Goal: Task Accomplishment & Management: Use online tool/utility

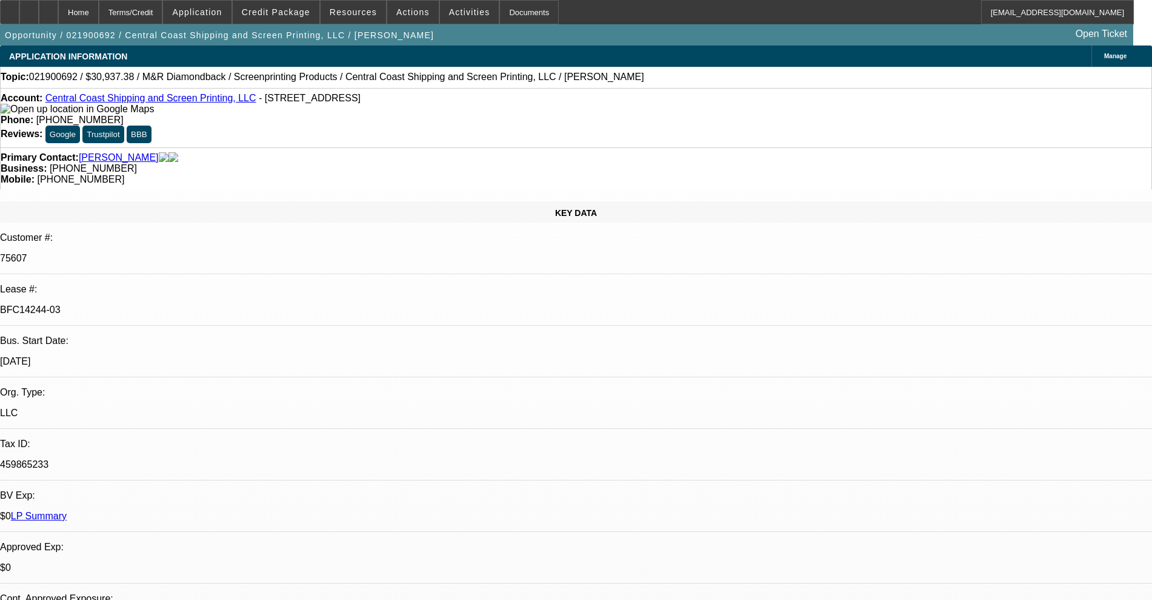
select select "0"
select select "2"
select select "0.1"
select select "4"
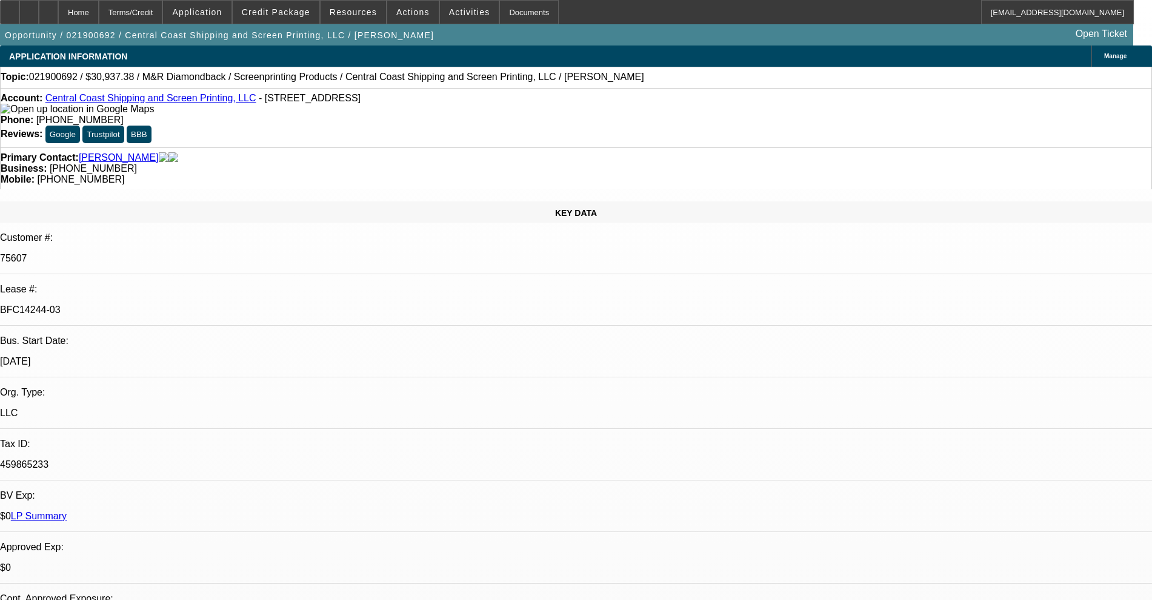
select select "0"
select select "2"
select select "0.1"
select select "4"
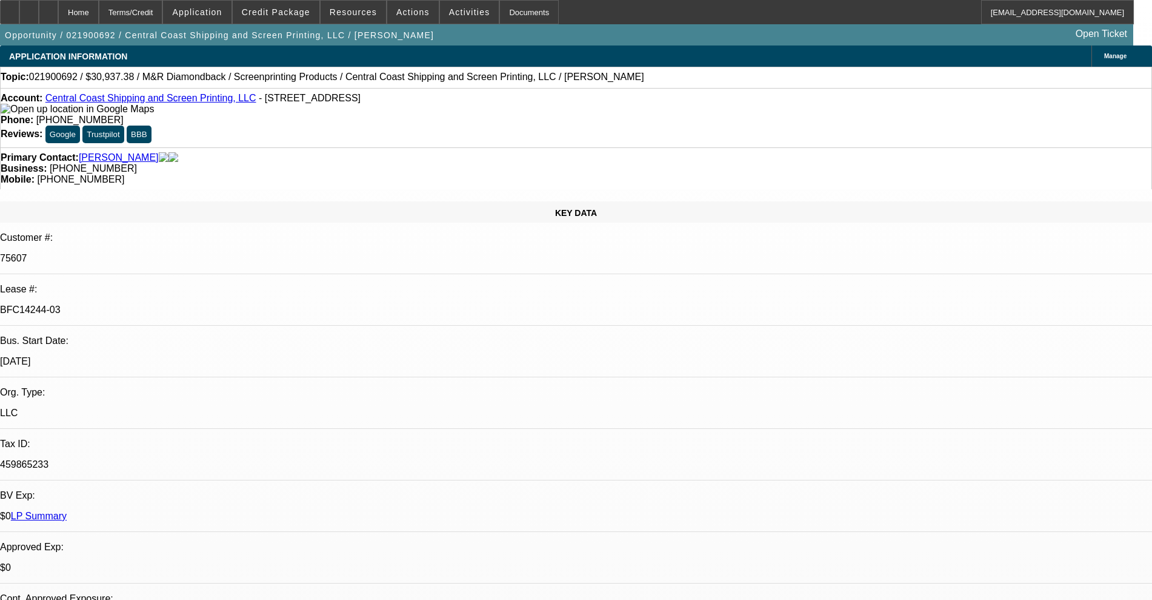
select select "0"
select select "2"
select select "0.1"
select select "4"
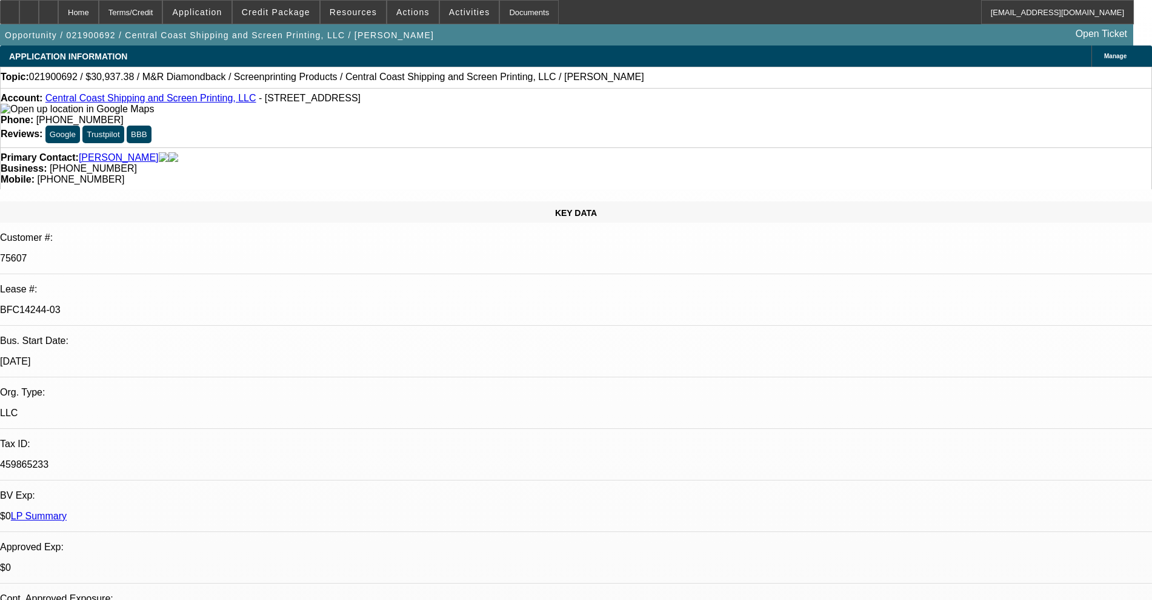
select select "0"
select select "2"
select select "0.1"
select select "4"
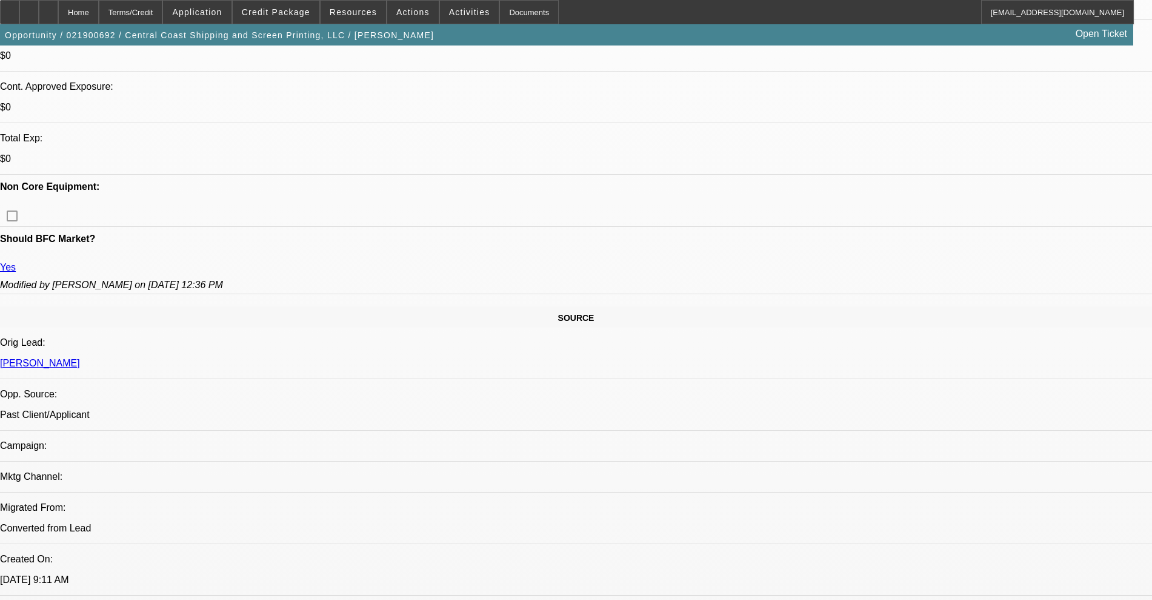
scroll to position [530, 0]
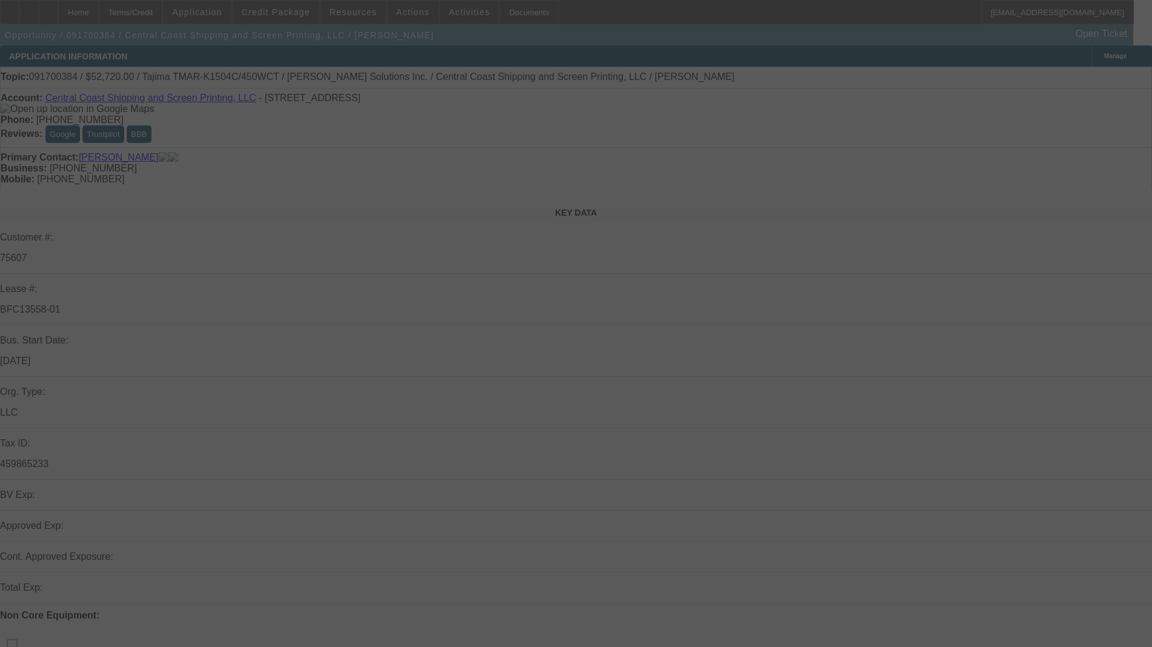
click at [293, 11] on div at bounding box center [576, 323] width 1152 height 647
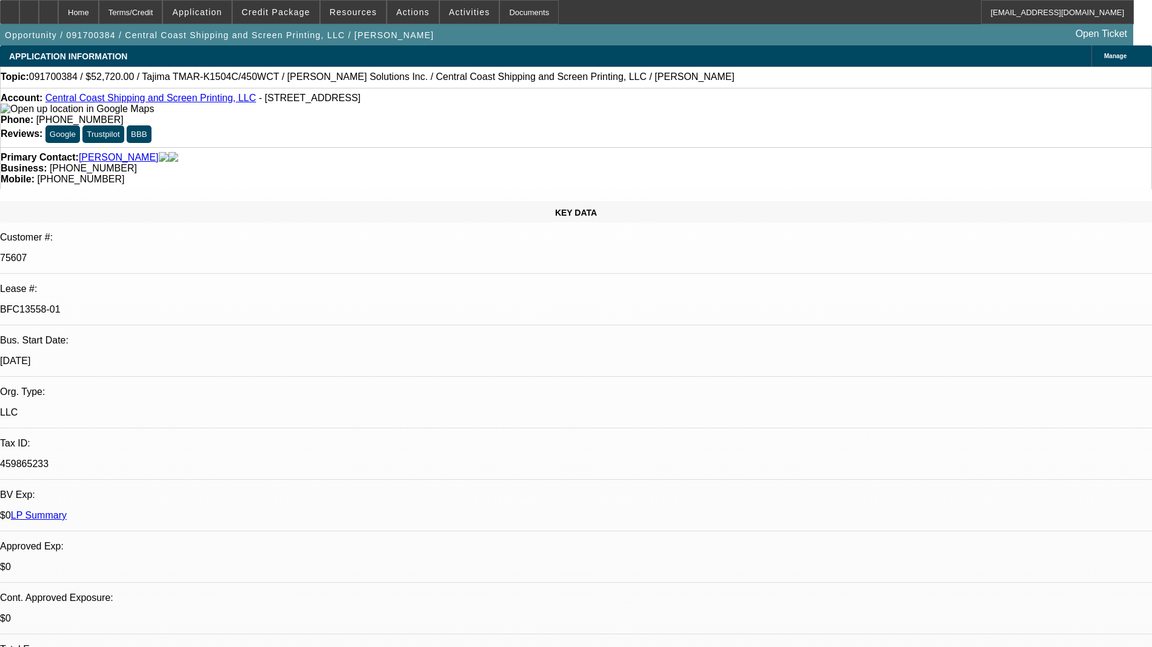
select select "0"
select select "2"
select select "0"
select select "4"
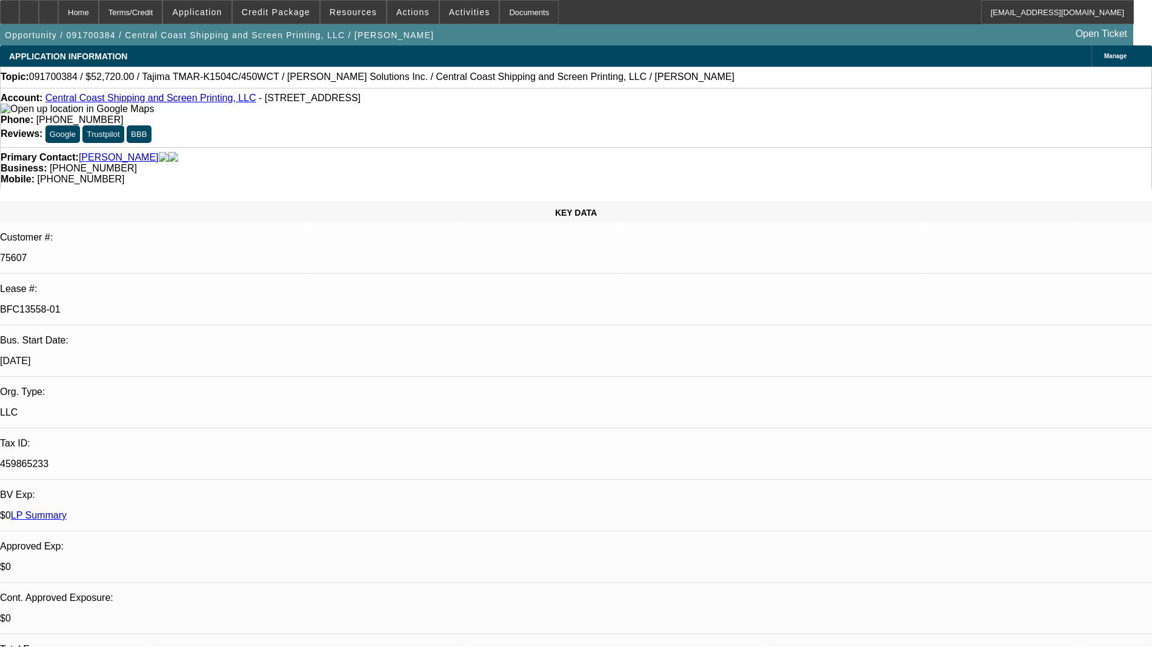
select select "0"
select select "2"
select select "0"
select select "4"
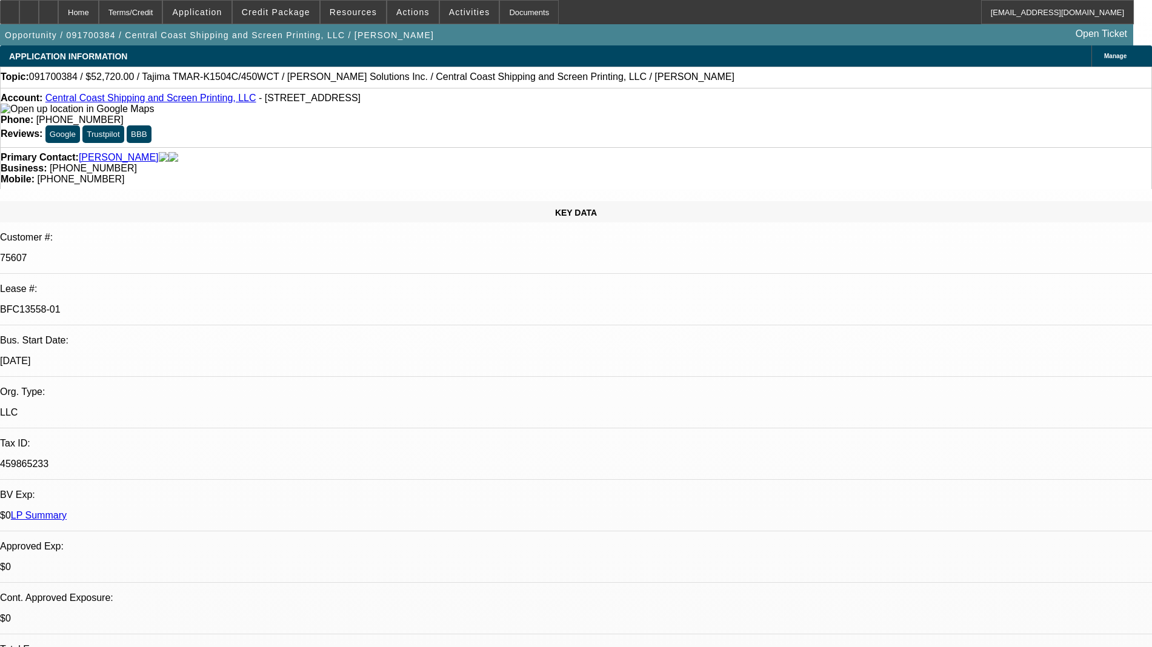
select select "0"
select select "2"
select select "0"
select select "4"
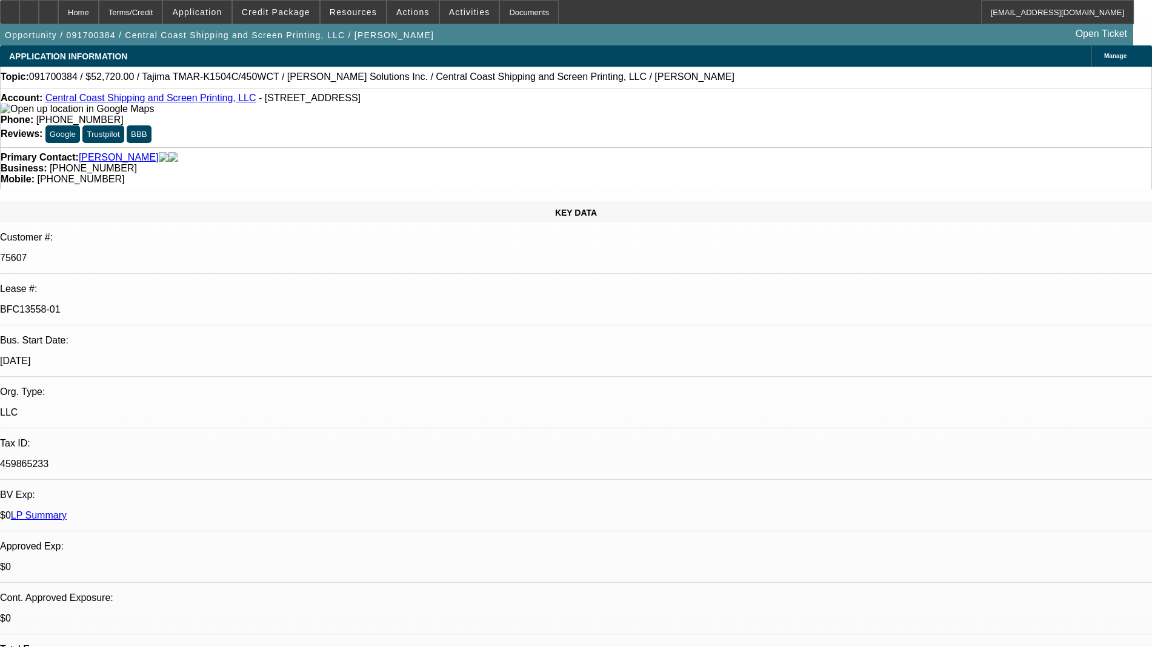
select select "0"
select select "2"
select select "0"
select select "4"
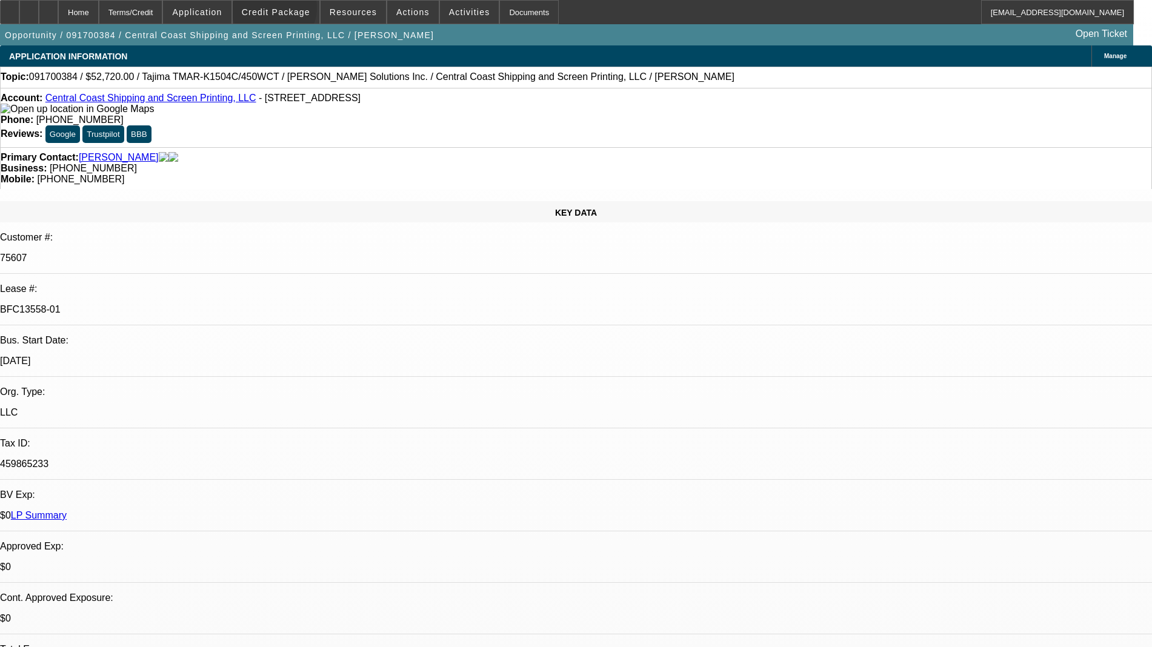
click at [293, 11] on span "Credit Package" at bounding box center [276, 12] width 69 height 10
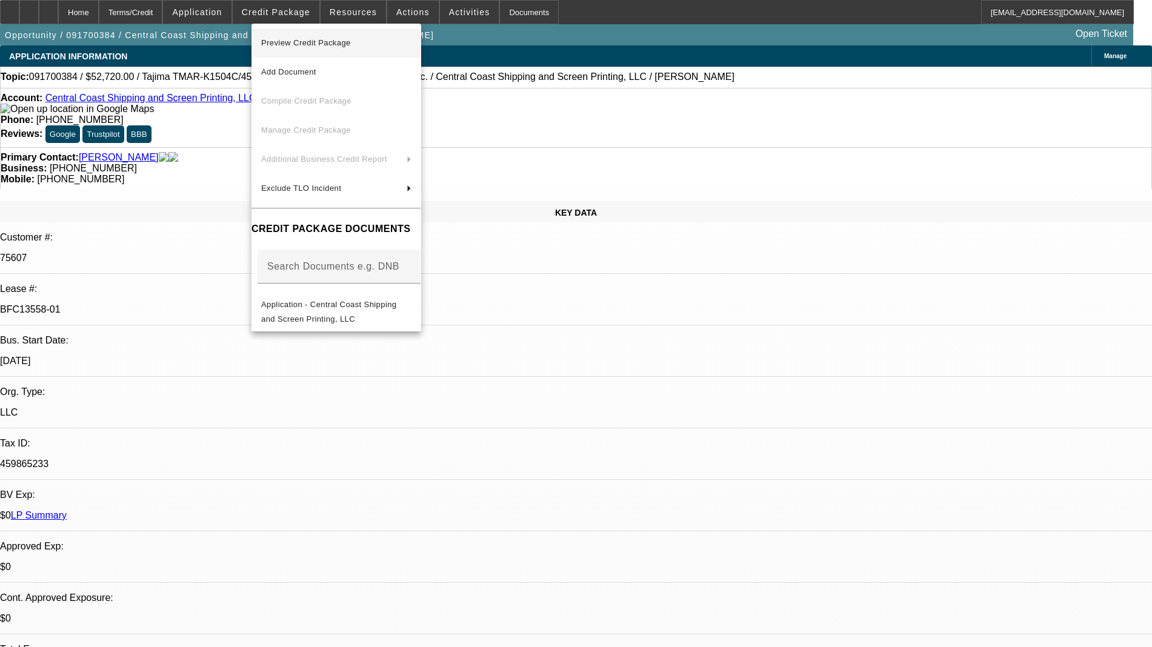
click at [299, 36] on span "Preview Credit Package" at bounding box center [336, 43] width 150 height 15
